Goal: Task Accomplishment & Management: Contribute content

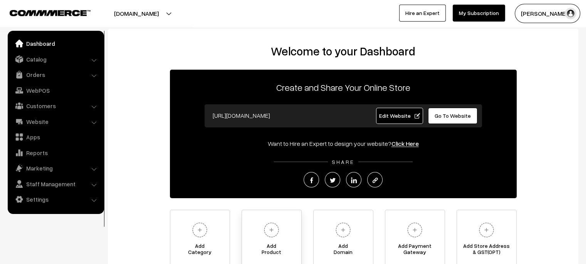
click at [273, 230] on img at bounding box center [271, 230] width 21 height 21
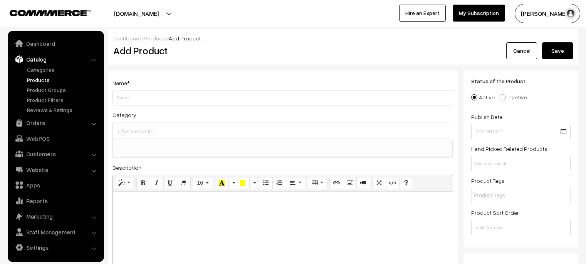
select select
click at [54, 70] on link "Categories" at bounding box center [63, 70] width 76 height 8
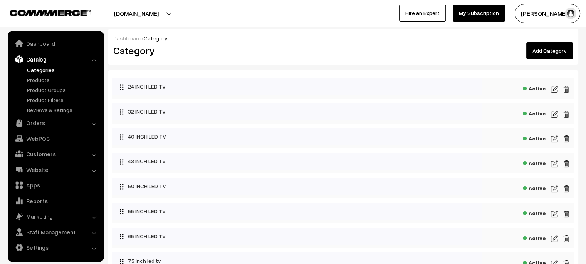
click at [547, 52] on link "Add Category" at bounding box center [549, 50] width 47 height 17
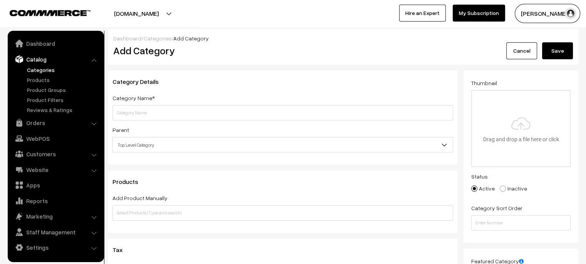
click at [139, 114] on input "text" at bounding box center [282, 112] width 340 height 15
type input "s"
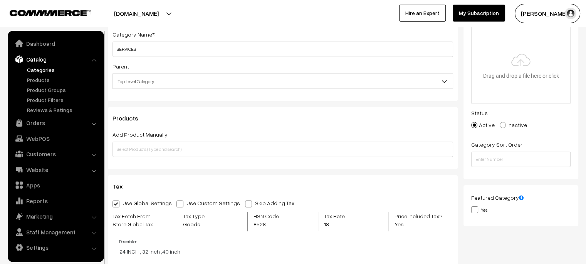
scroll to position [77, 0]
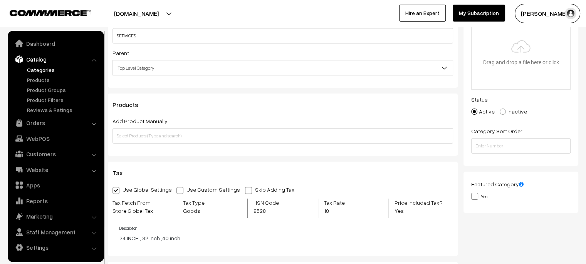
type input "SERVICES"
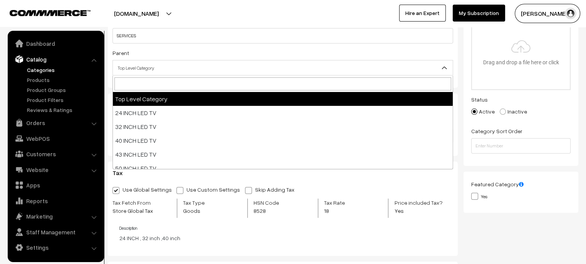
click at [165, 66] on span "Top Level Category" at bounding box center [283, 67] width 340 height 13
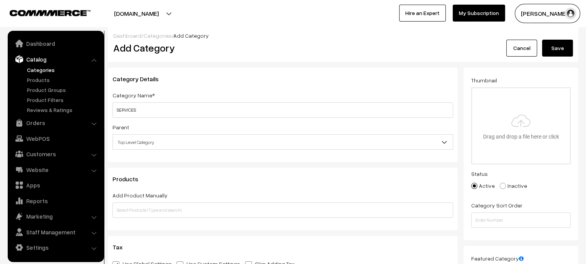
scroll to position [0, 0]
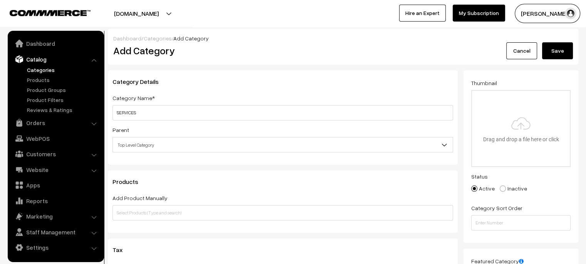
click at [223, 144] on span "Top Level Category" at bounding box center [283, 144] width 340 height 13
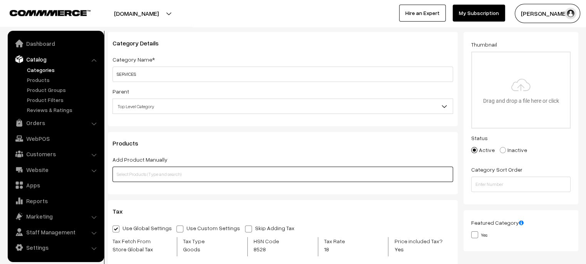
click at [168, 173] on input "text" at bounding box center [282, 174] width 340 height 15
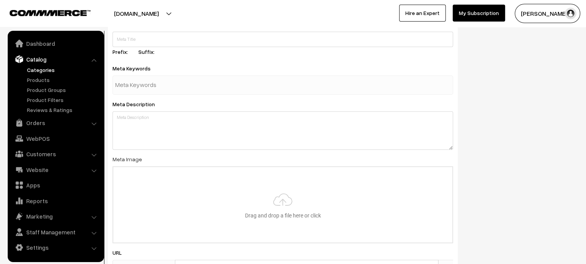
scroll to position [341, 0]
click at [33, 59] on link "Catalog" at bounding box center [56, 59] width 92 height 14
click at [40, 67] on link "Categories" at bounding box center [63, 70] width 76 height 8
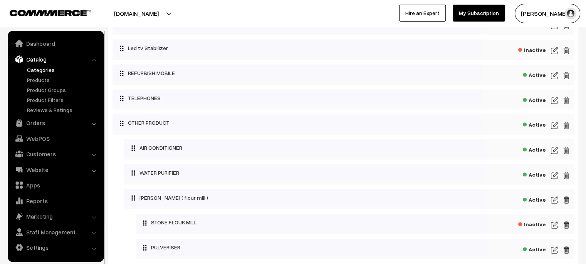
scroll to position [1618, 0]
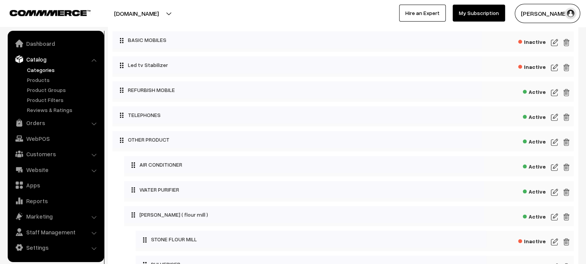
click at [553, 147] on img at bounding box center [554, 142] width 7 height 9
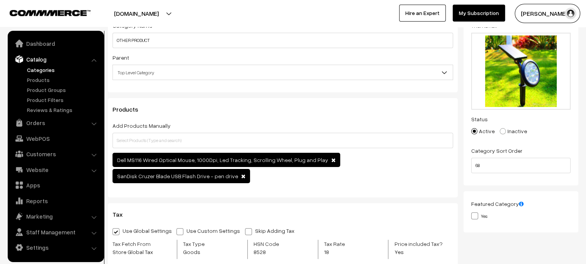
scroll to position [77, 0]
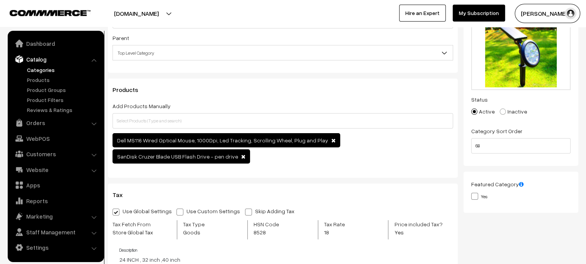
click at [331, 142] on span at bounding box center [333, 140] width 4 height 5
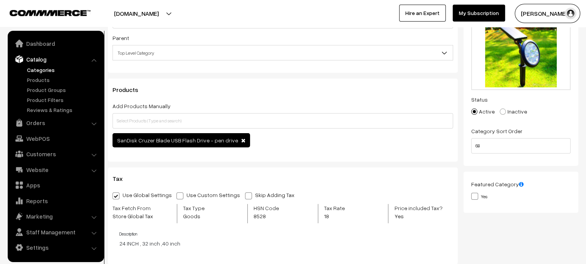
click at [241, 140] on span at bounding box center [243, 140] width 4 height 5
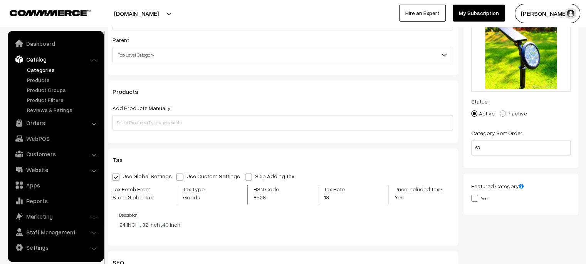
scroll to position [0, 0]
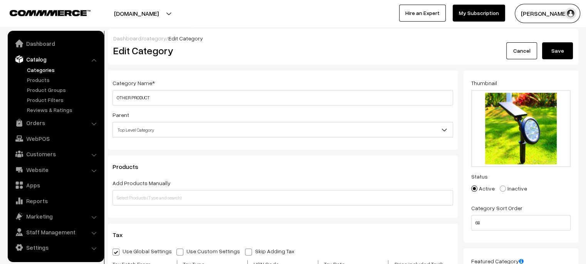
click at [552, 50] on button "Save" at bounding box center [557, 50] width 31 height 17
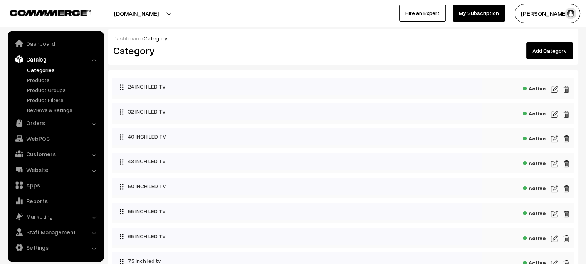
click at [544, 46] on link "Add Category" at bounding box center [549, 50] width 47 height 17
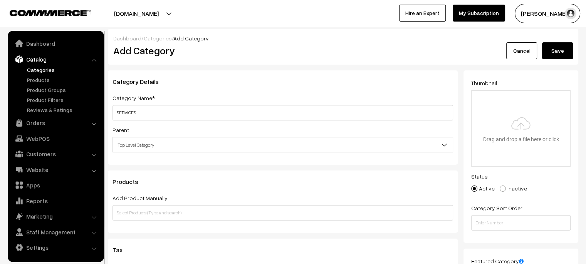
type input "SERVICES"
click at [553, 50] on button "Save" at bounding box center [557, 50] width 31 height 17
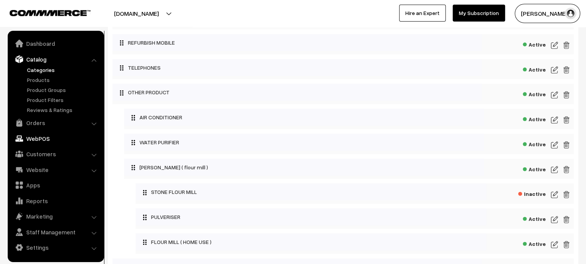
scroll to position [1682, 0]
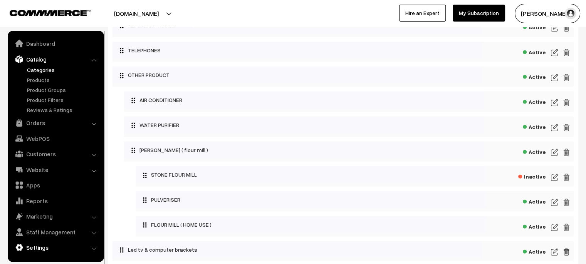
click at [50, 248] on link "Settings" at bounding box center [56, 248] width 92 height 14
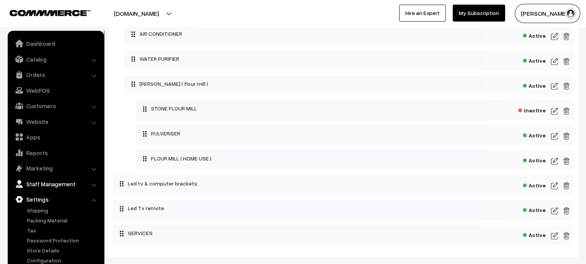
scroll to position [1721, 0]
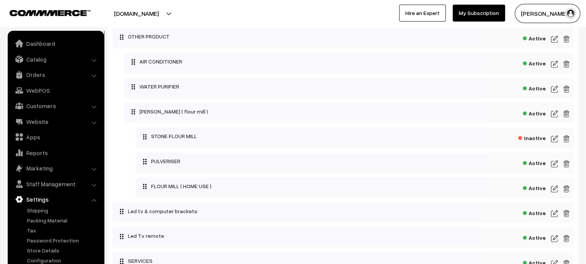
click at [5, 111] on nav "Dashboard Catalog" at bounding box center [52, 163] width 104 height 264
click at [47, 59] on link "Catalog" at bounding box center [56, 59] width 92 height 14
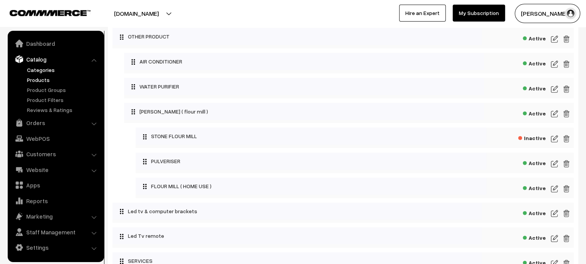
click at [49, 79] on link "Products" at bounding box center [63, 80] width 76 height 8
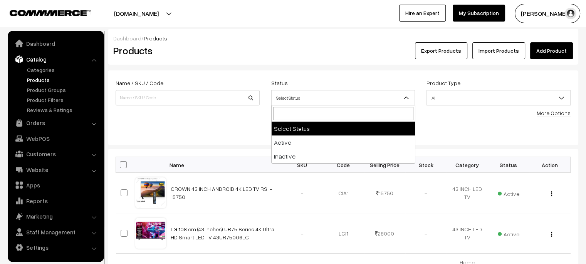
click at [283, 100] on span "Select Status" at bounding box center [343, 97] width 143 height 13
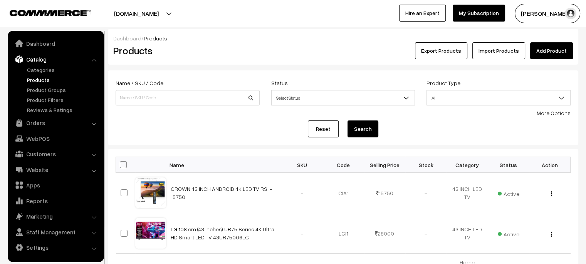
click at [538, 48] on link "Add Product" at bounding box center [551, 50] width 43 height 17
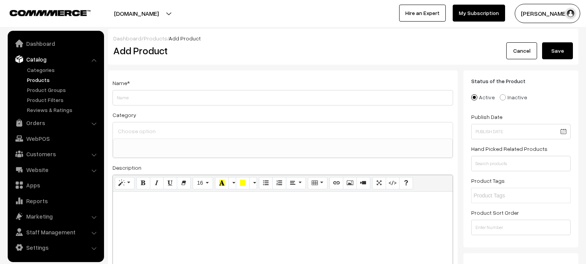
select select
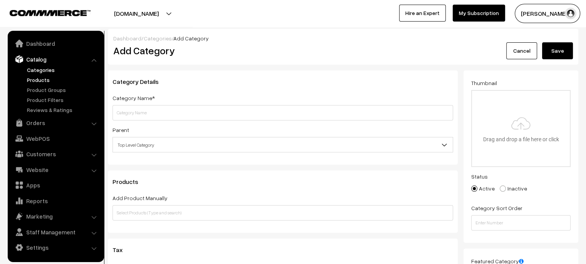
click at [47, 77] on link "Products" at bounding box center [63, 80] width 76 height 8
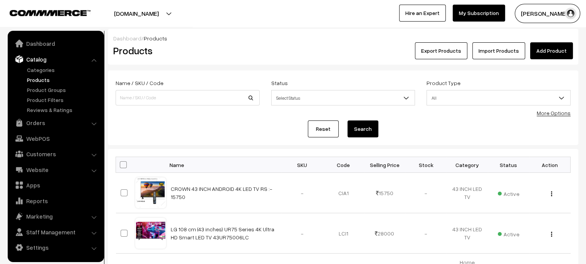
click at [540, 54] on link "Add Product" at bounding box center [551, 50] width 43 height 17
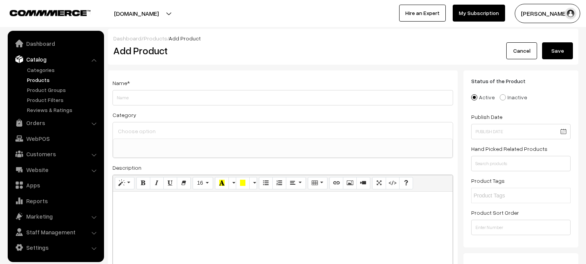
select select
